Goal: Navigation & Orientation: Find specific page/section

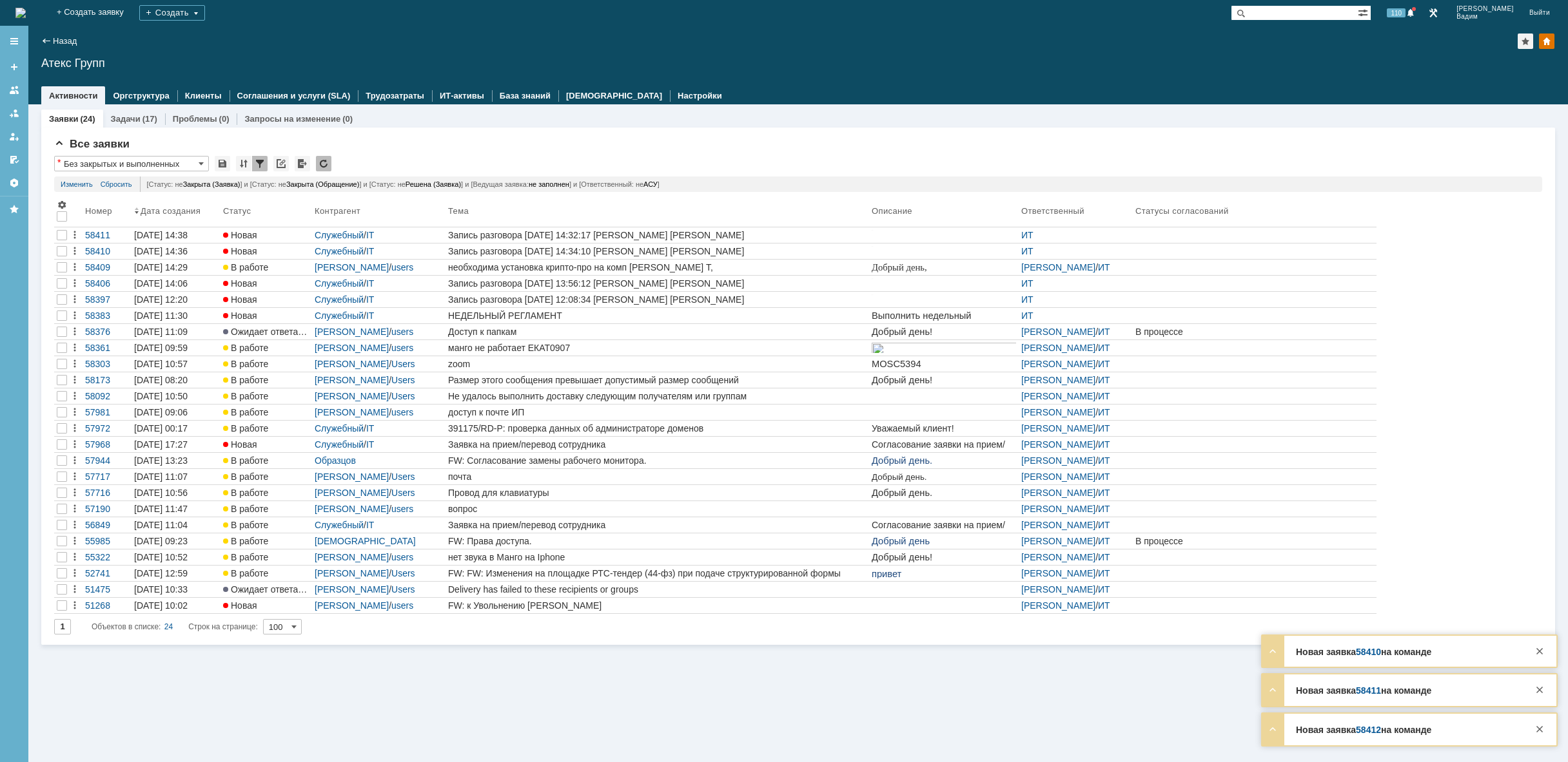
click at [26, 9] on img at bounding box center [21, 13] width 10 height 10
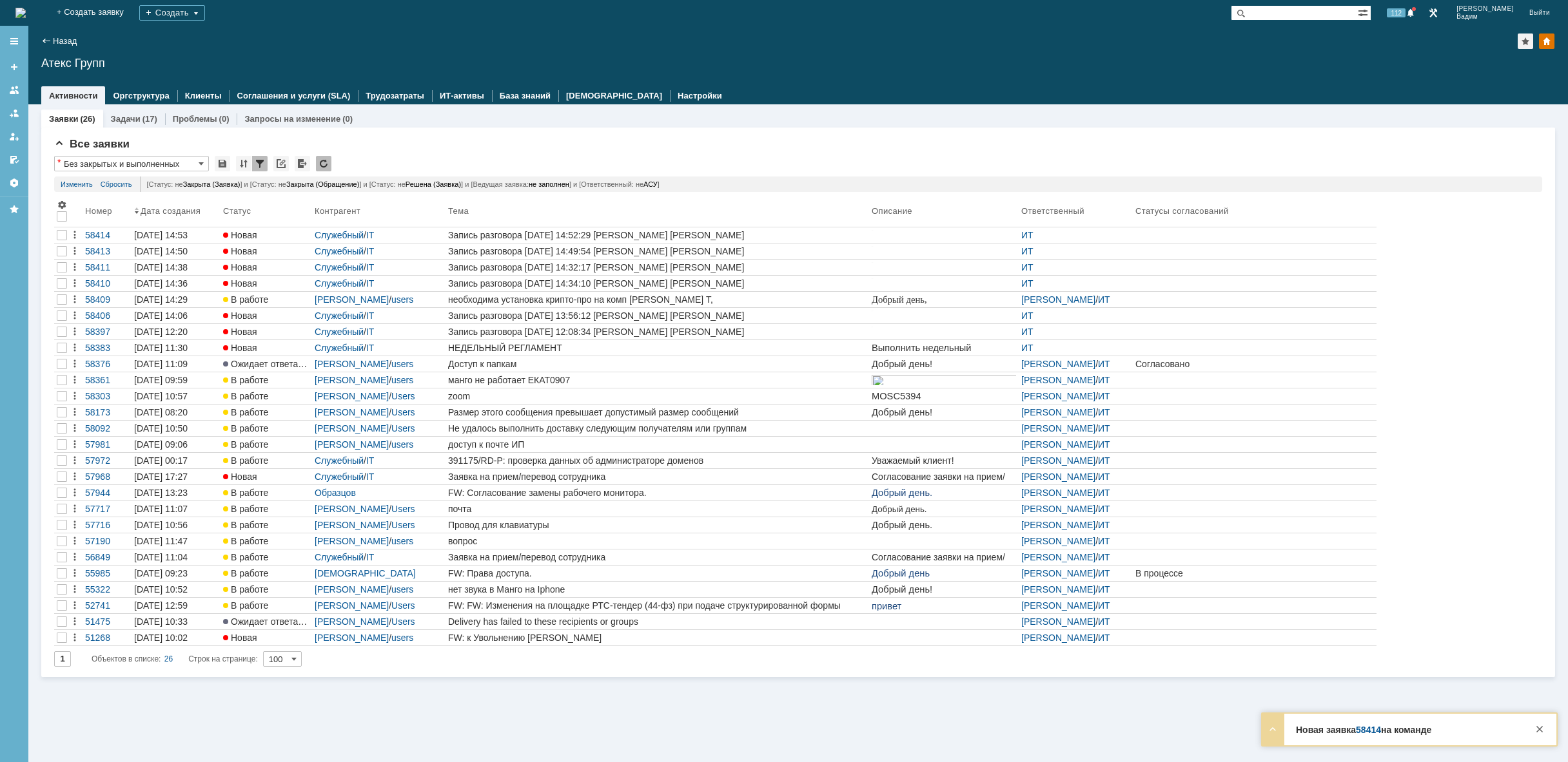
click at [26, 12] on img at bounding box center [21, 13] width 10 height 10
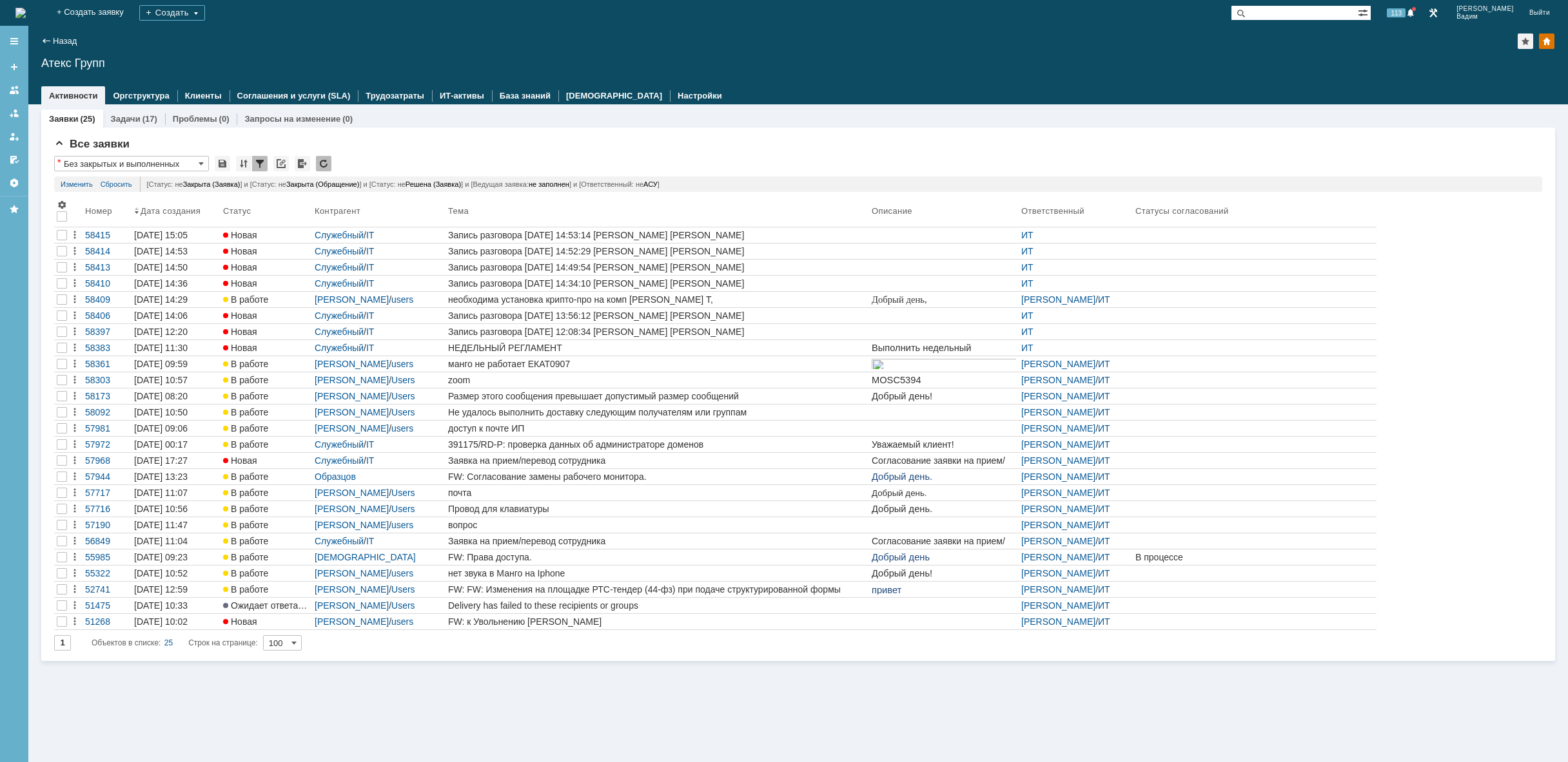
click at [26, 10] on img at bounding box center [21, 13] width 10 height 10
click at [26, 13] on img at bounding box center [21, 13] width 10 height 10
